Goal: Transaction & Acquisition: Purchase product/service

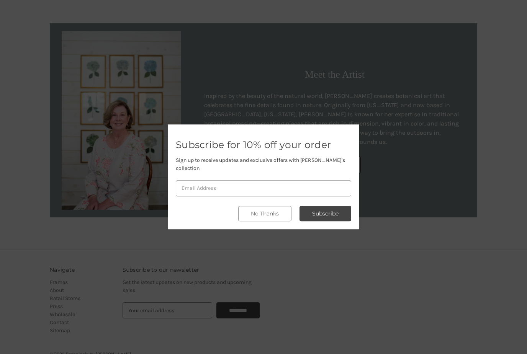
scroll to position [657, 0]
click at [255, 214] on button "No Thanks" at bounding box center [264, 213] width 53 height 15
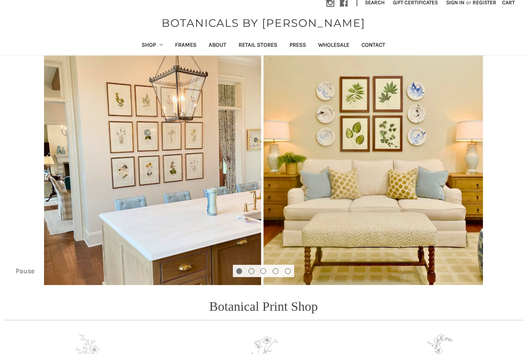
scroll to position [0, 0]
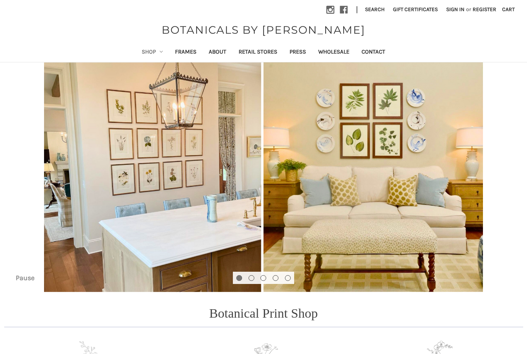
click at [152, 47] on link "Shop" at bounding box center [153, 52] width 34 height 19
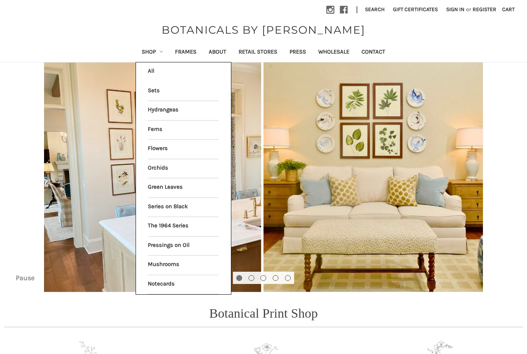
click at [149, 72] on li "All Shop" at bounding box center [183, 71] width 79 height 19
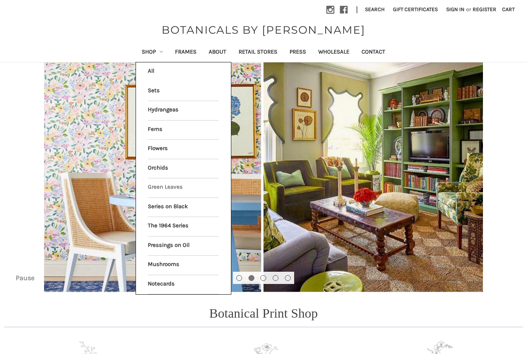
click at [153, 186] on link "Green Leaves" at bounding box center [183, 187] width 71 height 19
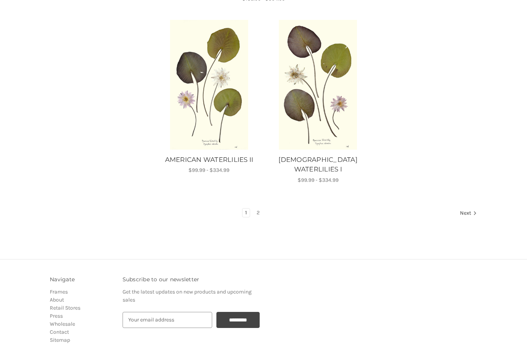
scroll to position [975, 0]
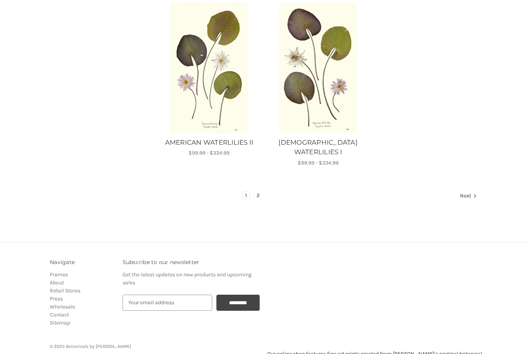
click at [260, 192] on link "2" at bounding box center [258, 196] width 8 height 8
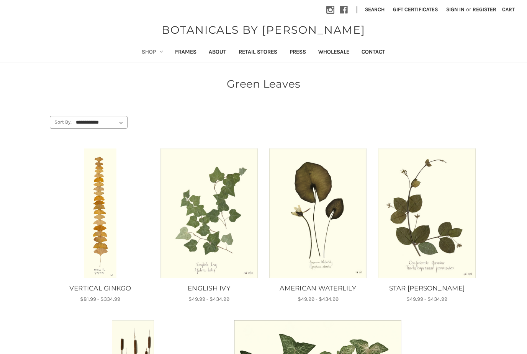
click at [153, 48] on link "Shop" at bounding box center [153, 52] width 34 height 19
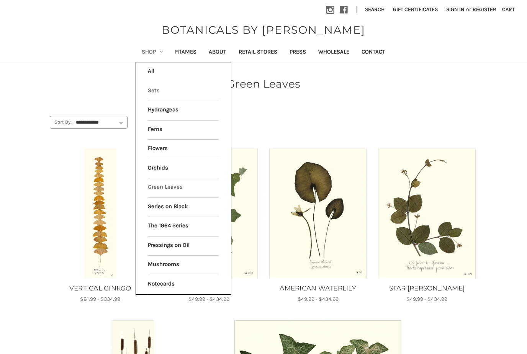
click at [149, 91] on link "Sets" at bounding box center [183, 91] width 71 height 19
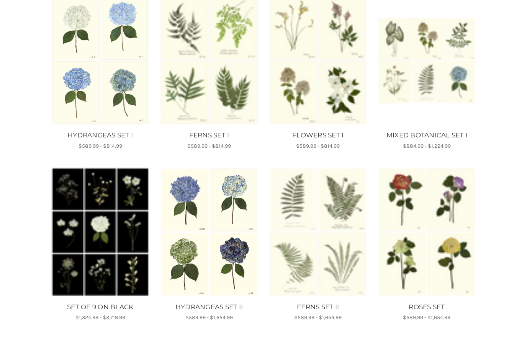
scroll to position [131, 0]
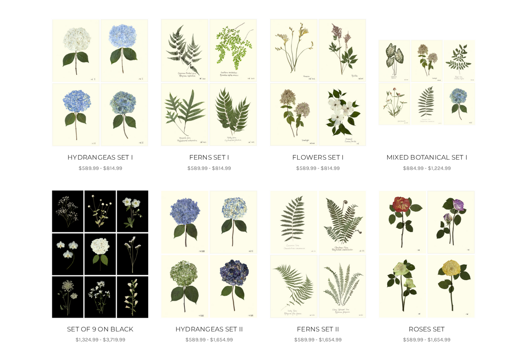
click at [400, 110] on img "MIXED BOTANICAL SET I, Price range from $884.99 to $1,224.99\a\a" at bounding box center [427, 82] width 98 height 87
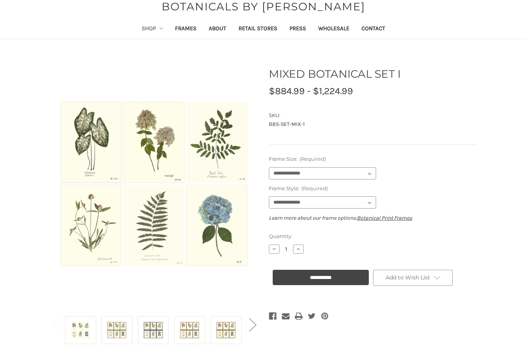
scroll to position [28, 0]
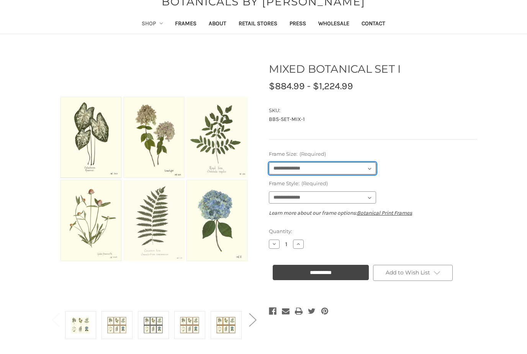
select select "****"
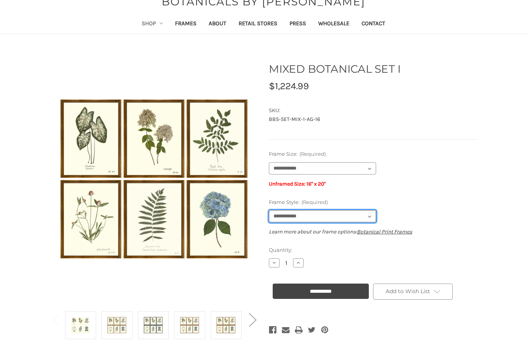
select select "****"
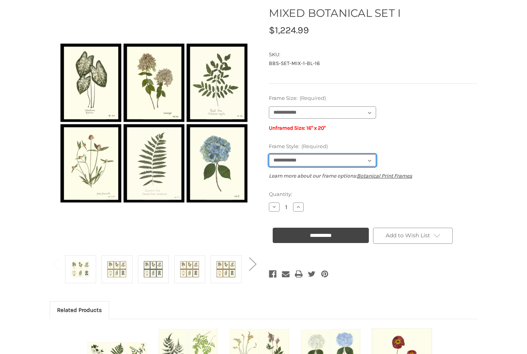
scroll to position [0, 0]
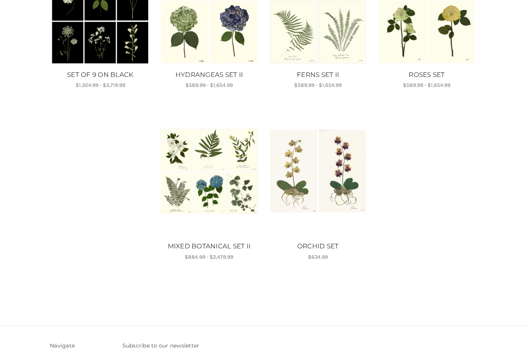
scroll to position [387, 0]
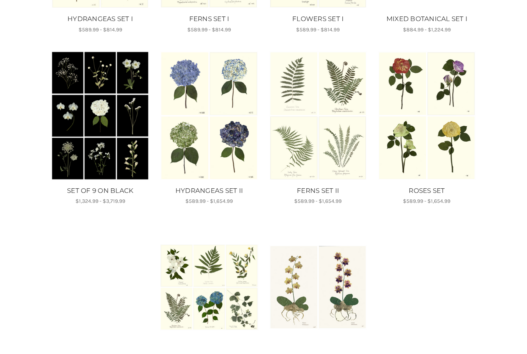
drag, startPoint x: 449, startPoint y: 188, endPoint x: 119, endPoint y: 123, distance: 336.2
click at [119, 123] on img "SET OF 9 ON BLACK, Price range from $1,324.99 to $3,719.99\a\a" at bounding box center [100, 116] width 98 height 130
click at [119, 124] on img "SET OF 9 ON BLACK, Price range from $1,324.99 to $3,719.99\a\a" at bounding box center [100, 116] width 98 height 130
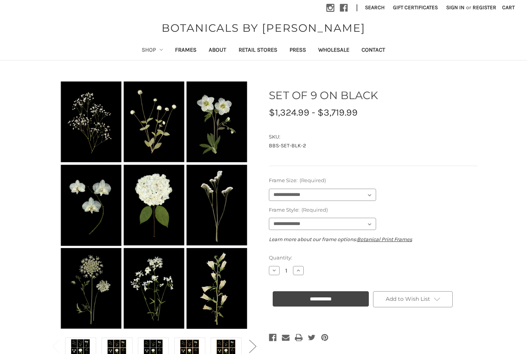
scroll to position [13, 0]
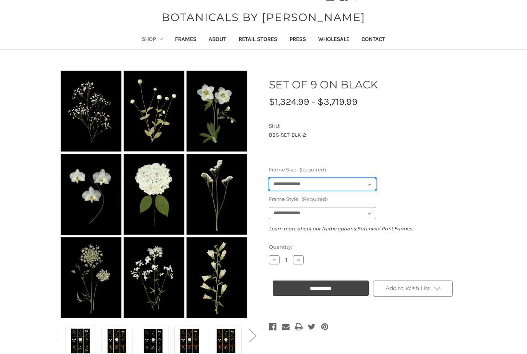
select select "****"
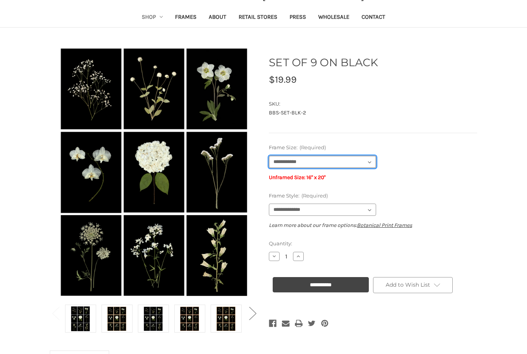
scroll to position [37, 0]
